Goal: Find specific page/section: Find specific page/section

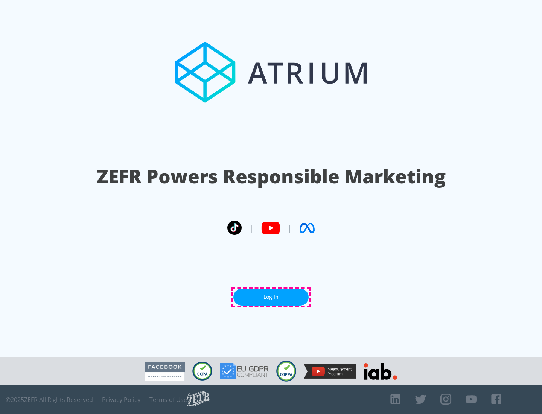
click at [271, 297] on link "Log In" at bounding box center [271, 297] width 75 height 17
